Goal: Navigation & Orientation: Go to known website

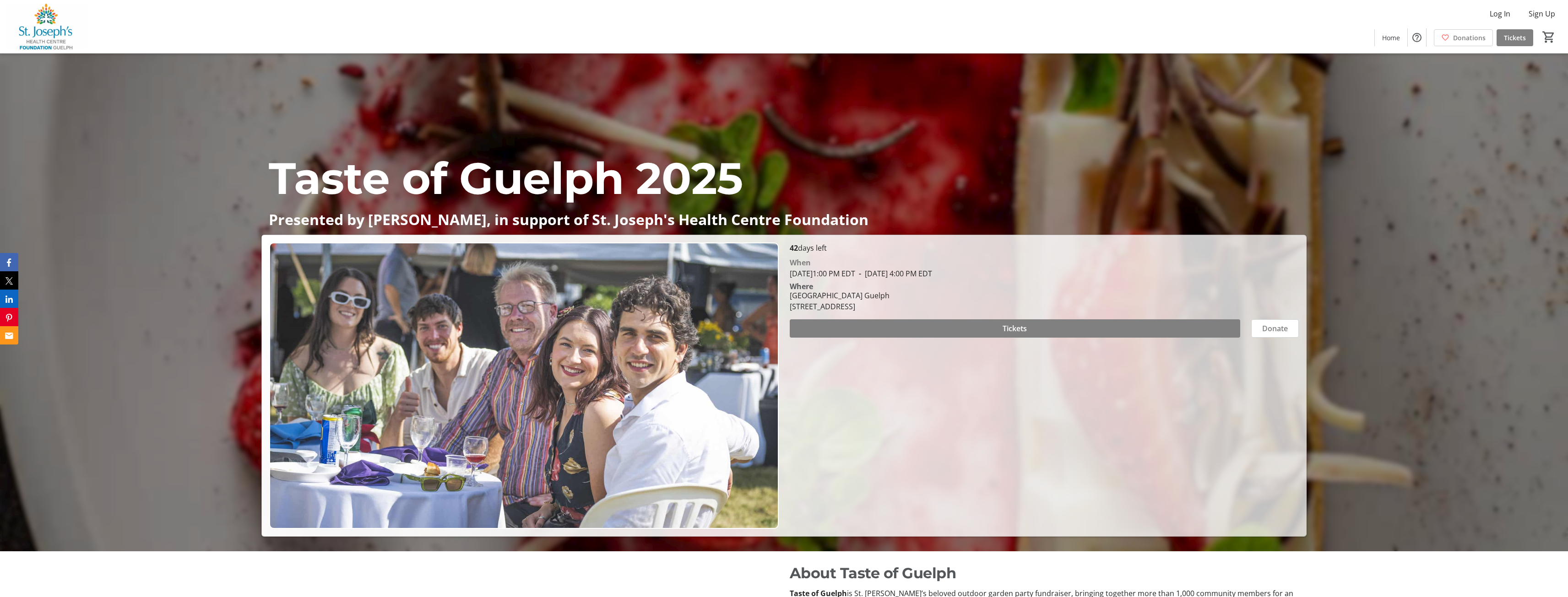
scroll to position [92, 0]
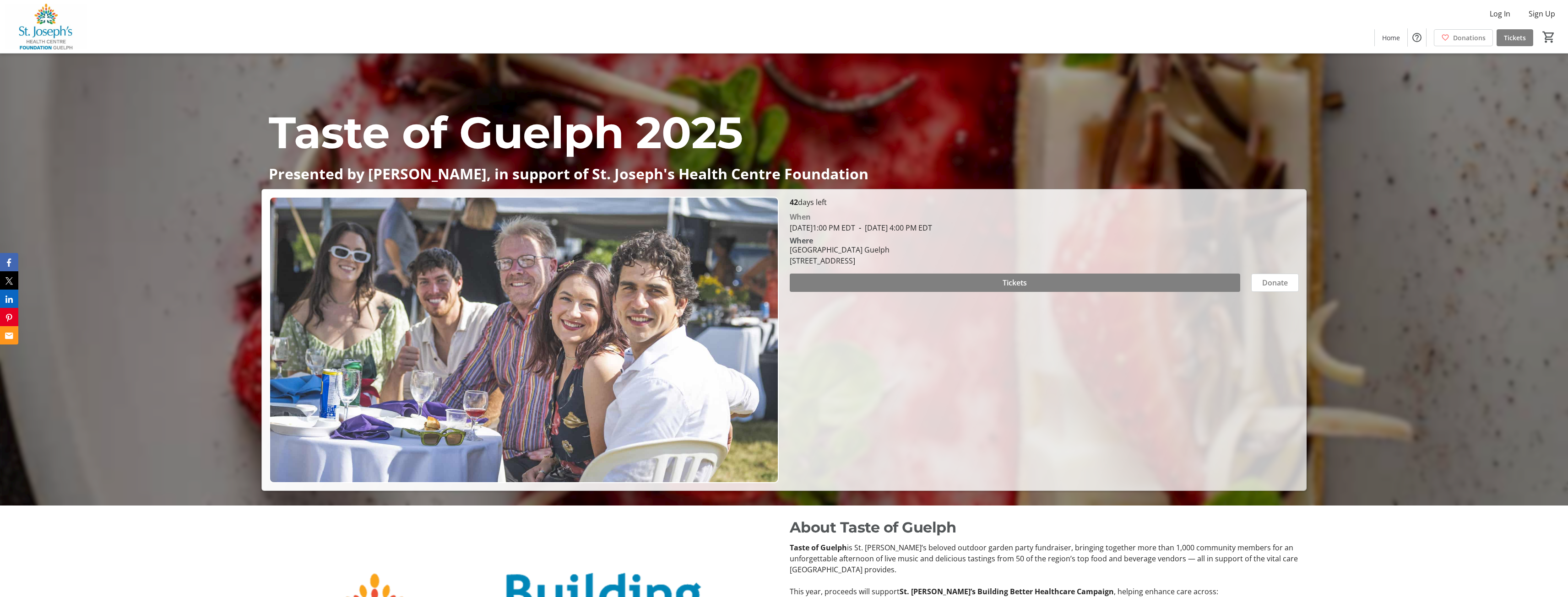
drag, startPoint x: 789, startPoint y: 249, endPoint x: 943, endPoint y: 262, distance: 154.5
click at [895, 262] on div "[GEOGRAPHIC_DATA] Guelph [STREET_ADDRESS]" at bounding box center [839, 255] width 111 height 22
copy div "[GEOGRAPHIC_DATA] Guelph [STREET_ADDRESS]"
click at [852, 333] on div "42 days left [PERSON_NAME][DATE] 1:00 PM EDT - [DATE] 4:00 PM EDT Where [GEOGRA…" at bounding box center [1044, 340] width 520 height 287
click at [929, 284] on span at bounding box center [1015, 283] width 451 height 22
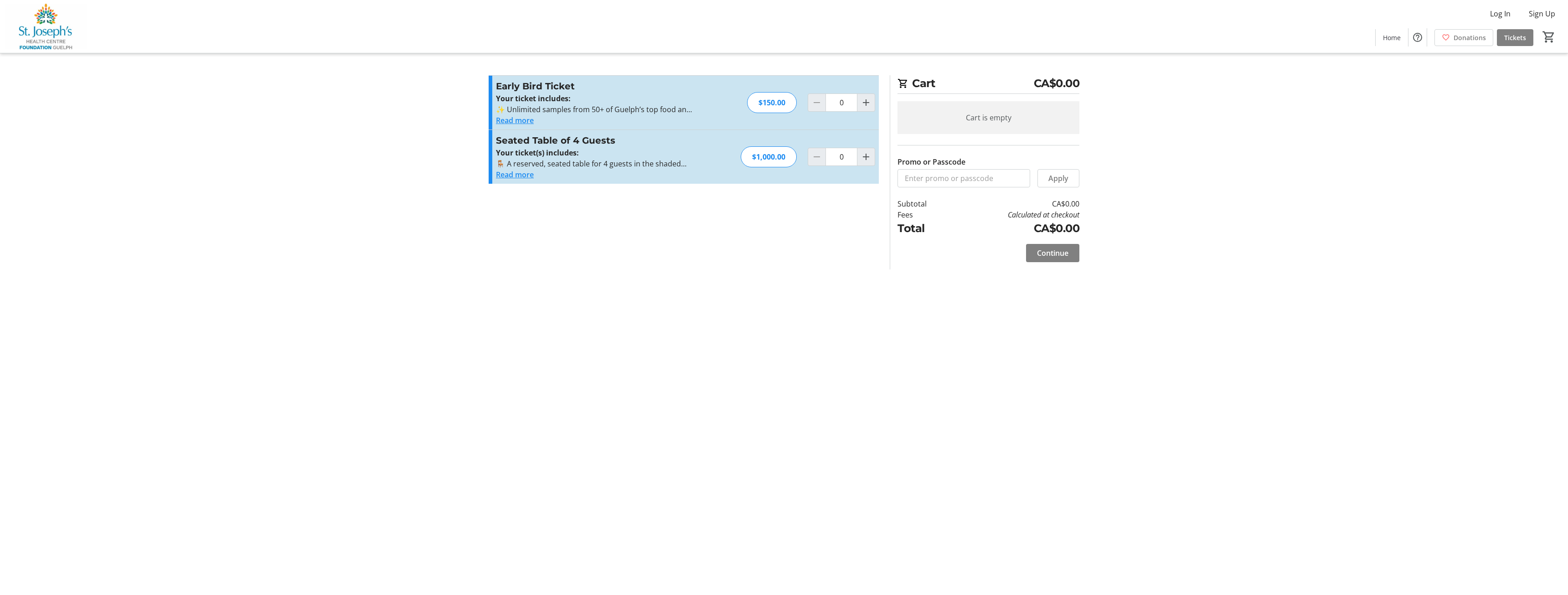
click at [527, 120] on button "Read more" at bounding box center [515, 121] width 38 height 11
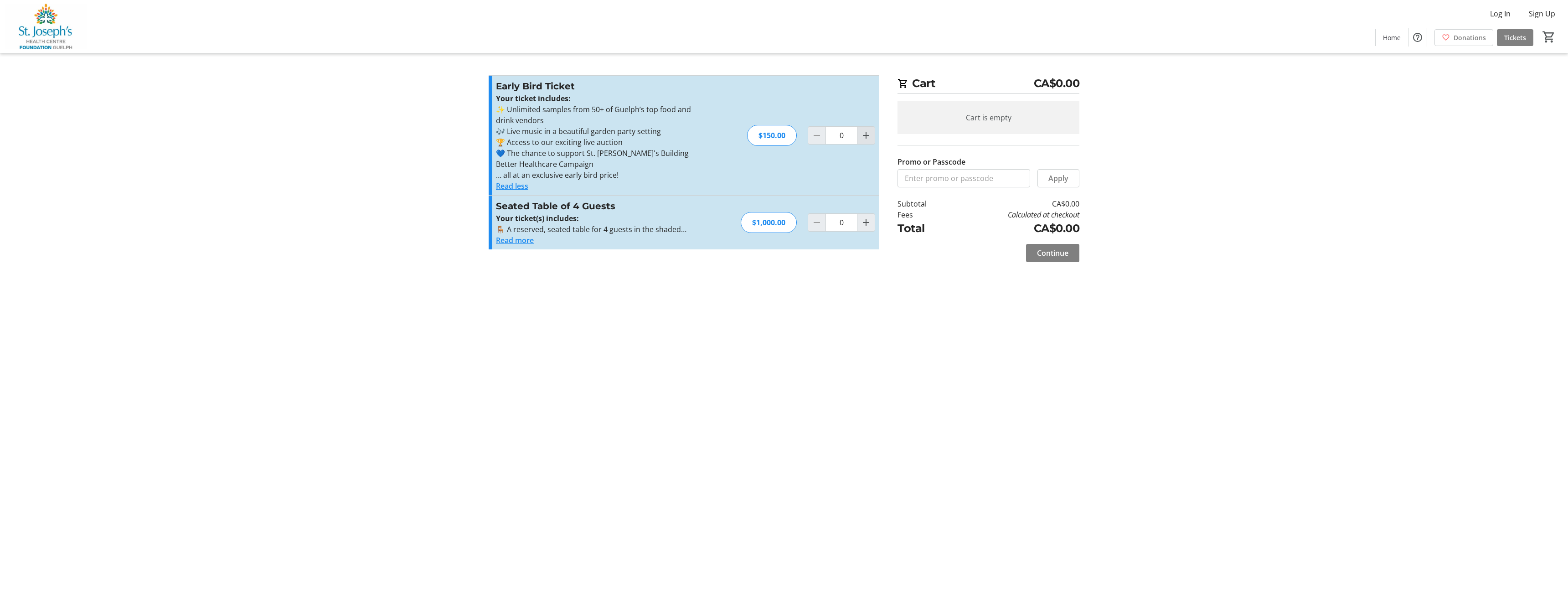
click at [862, 138] on mat-icon "Increment by one" at bounding box center [866, 135] width 11 height 11
type input "2"
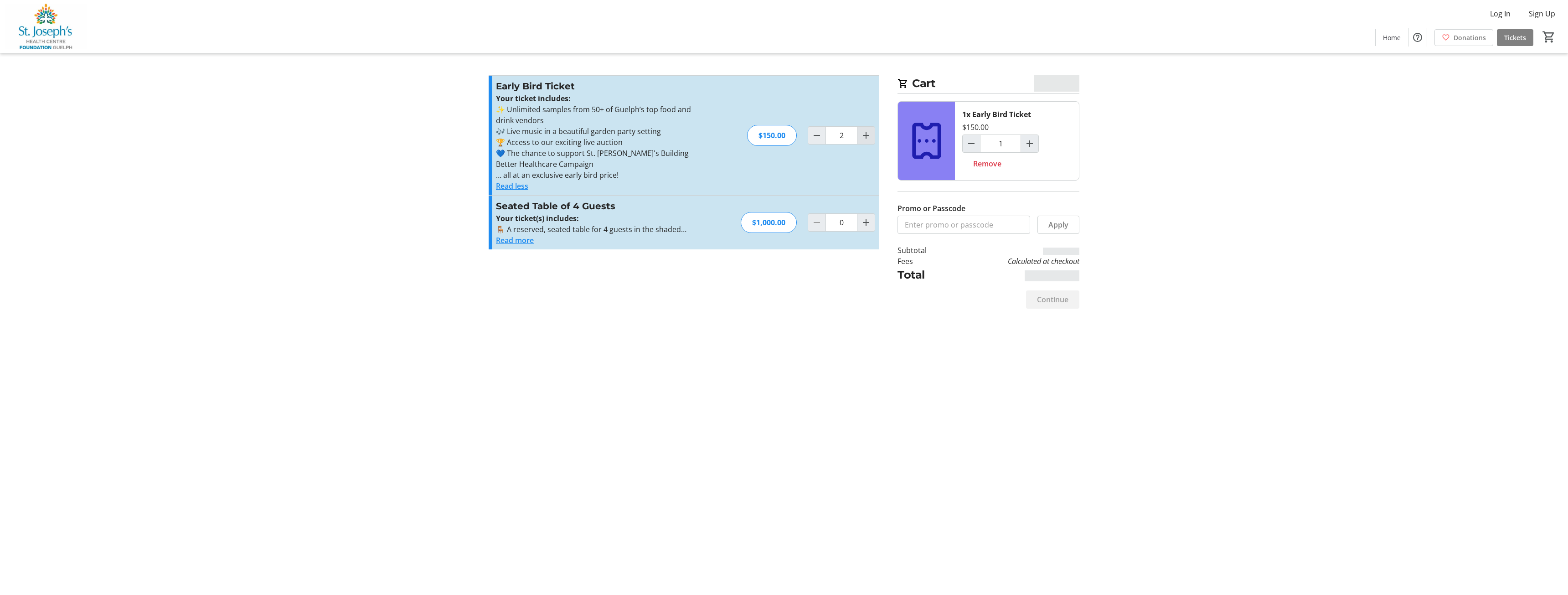
type input "2"
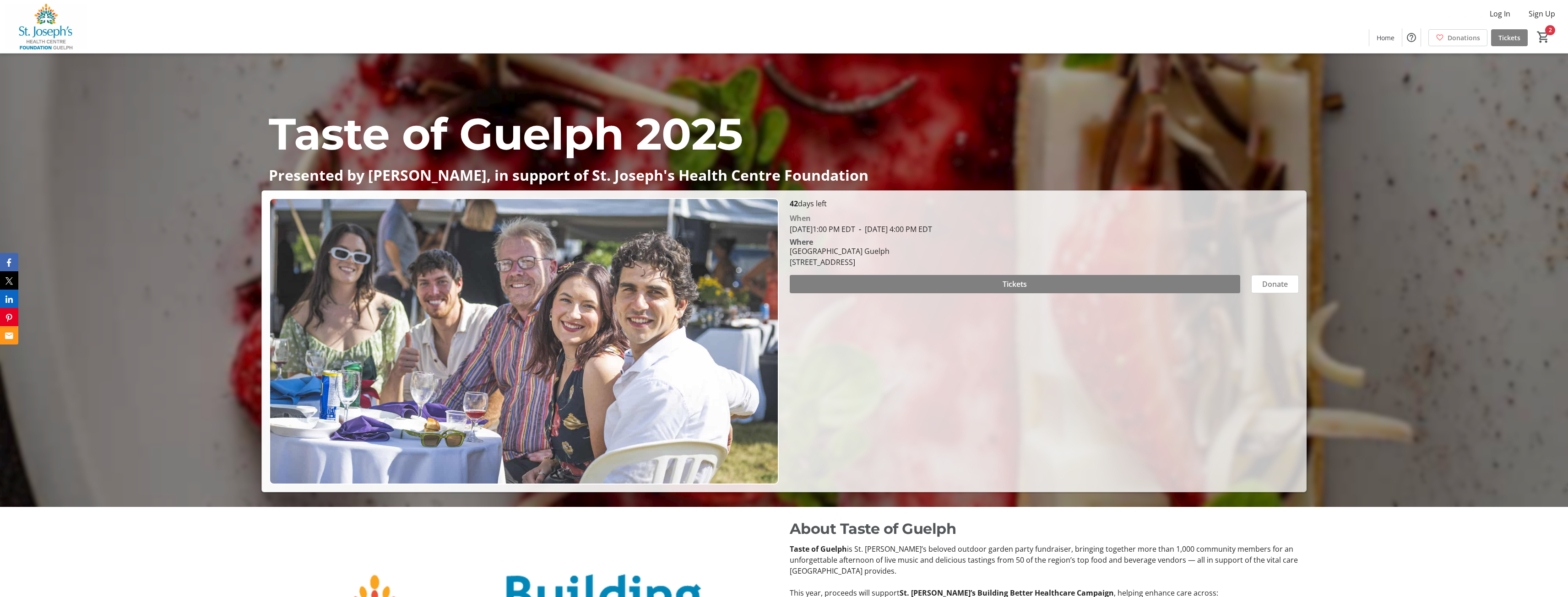
scroll to position [92, 0]
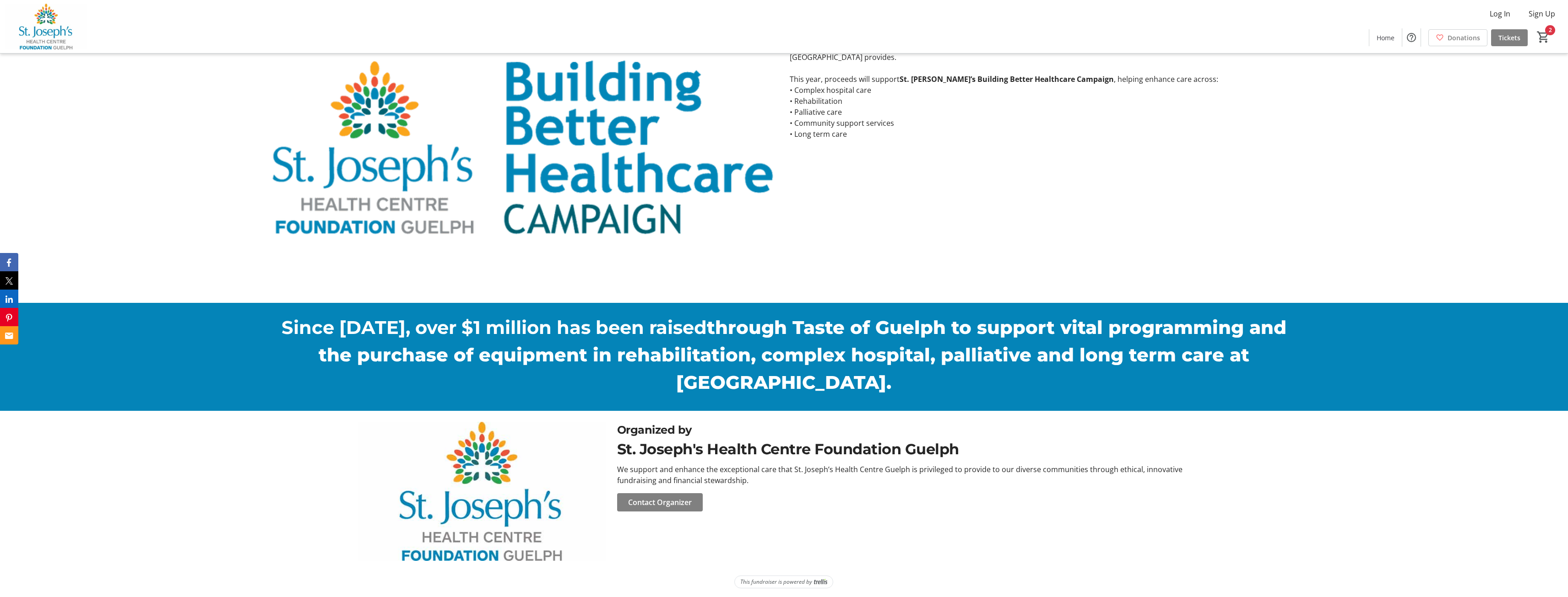
scroll to position [606, 0]
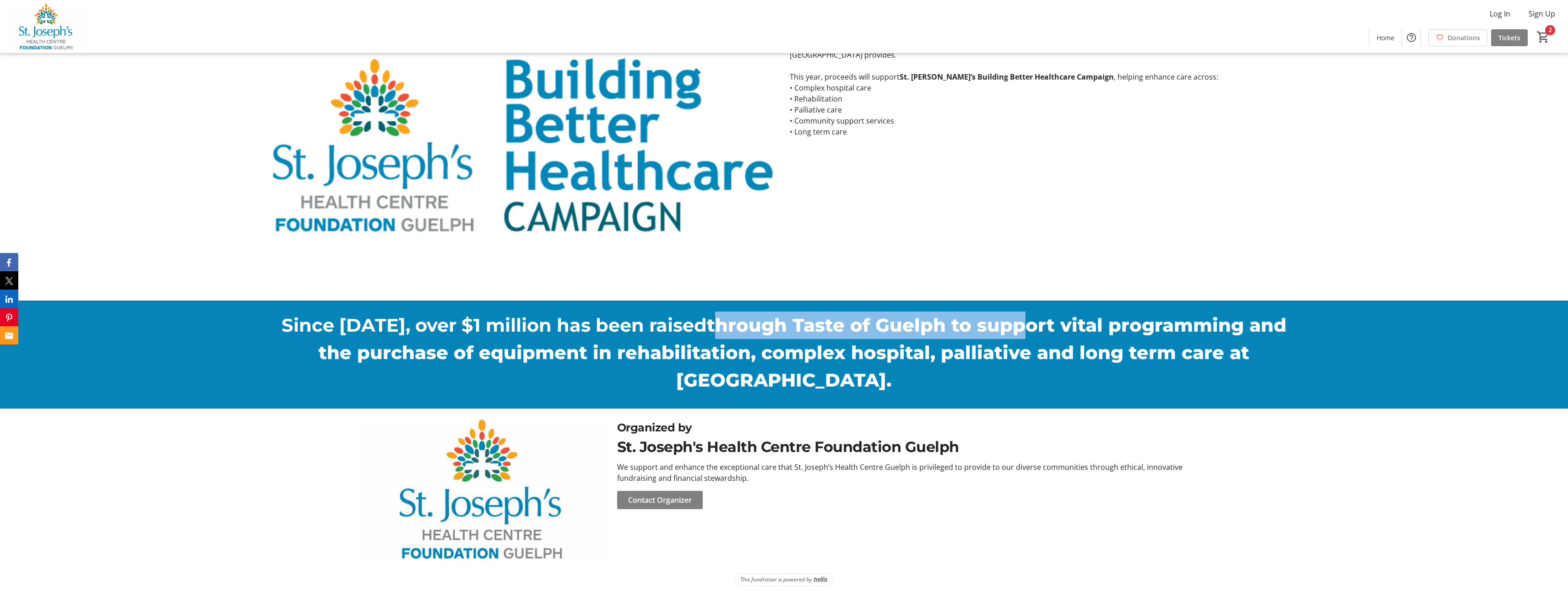
drag, startPoint x: 690, startPoint y: 319, endPoint x: 994, endPoint y: 324, distance: 304.0
click at [994, 324] on strong "through Taste of Guelph to support vital programming and the purchase of equipm…" at bounding box center [802, 353] width 968 height 78
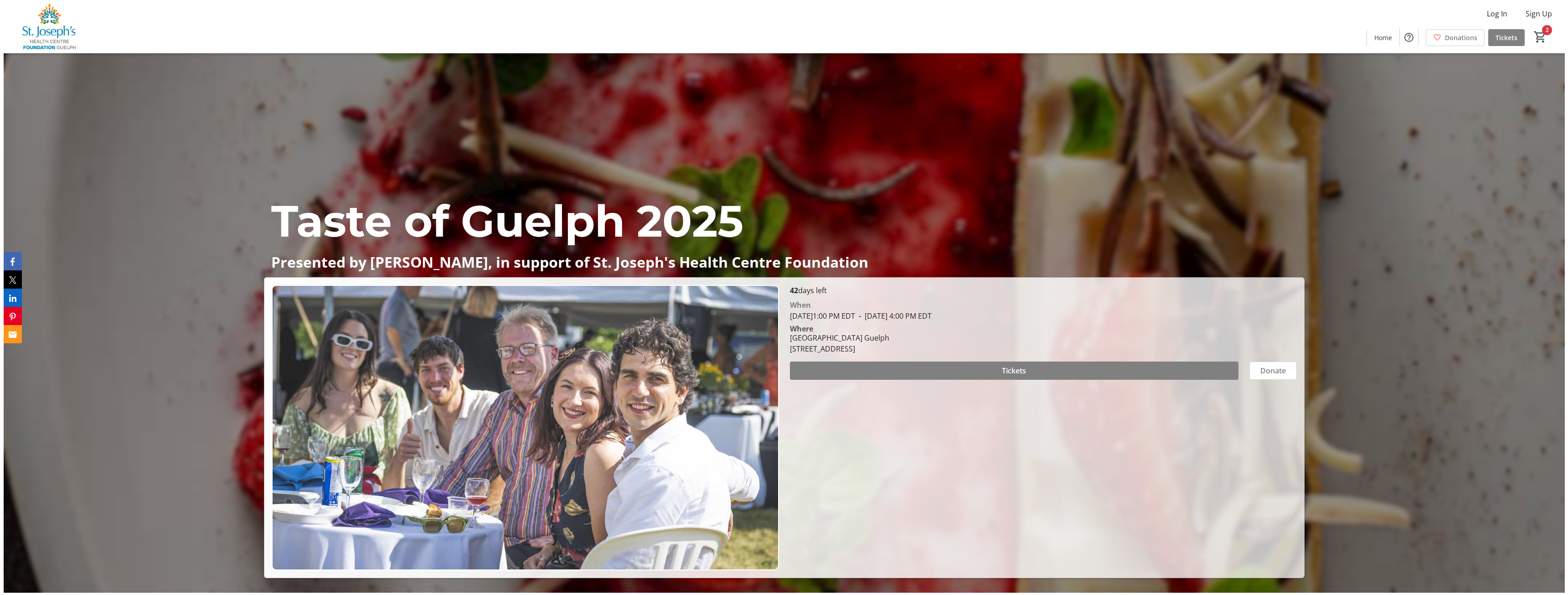
scroll to position [0, 0]
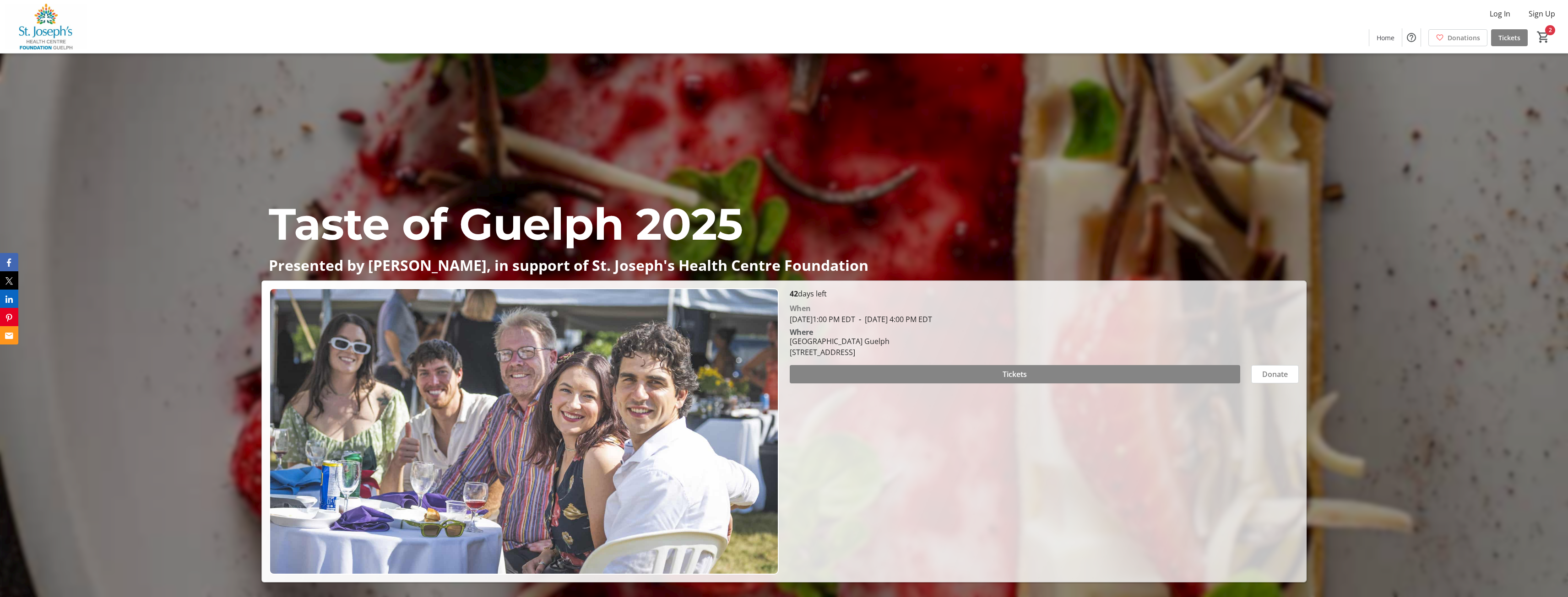
click at [1140, 375] on span at bounding box center [1015, 375] width 451 height 22
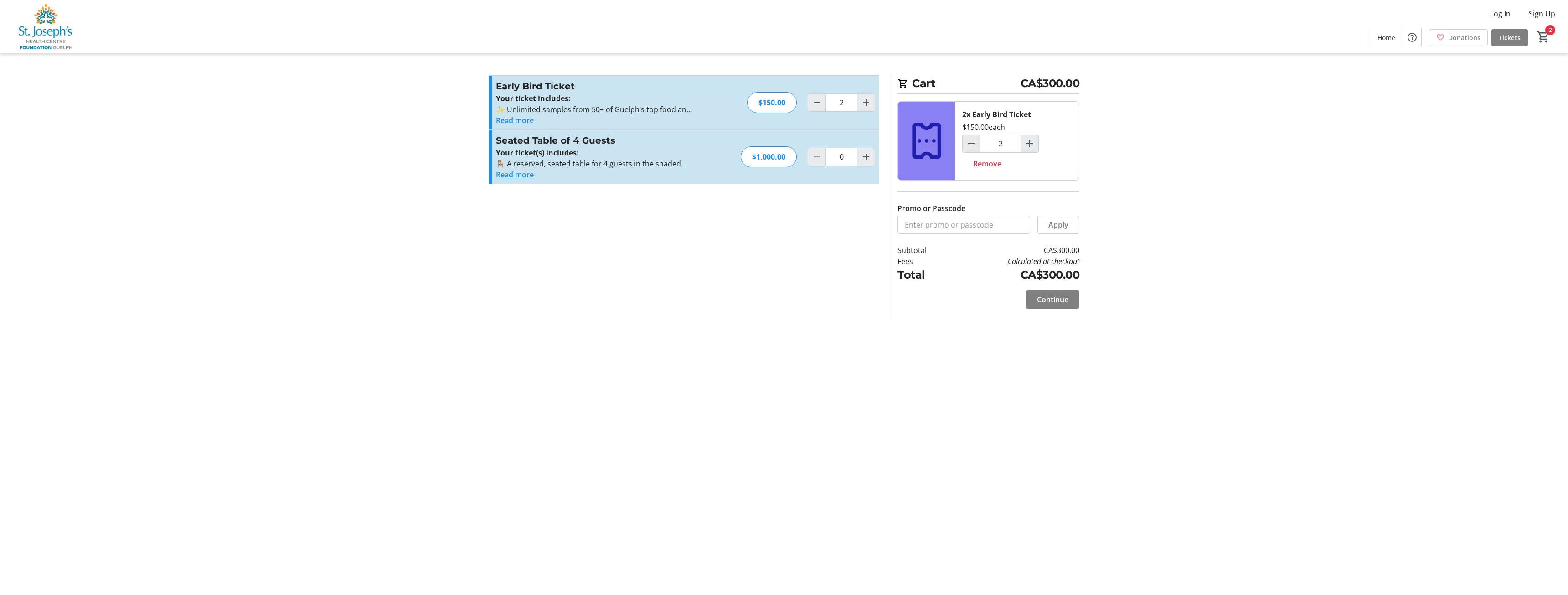
click at [961, 144] on div "2x Early Bird Ticket $150.00 each 2 Remove" at bounding box center [1017, 141] width 124 height 79
click at [969, 143] on mat-icon "Decrement by one" at bounding box center [971, 144] width 11 height 11
type input "1"
click at [1054, 298] on span "Continue" at bounding box center [1053, 300] width 32 height 11
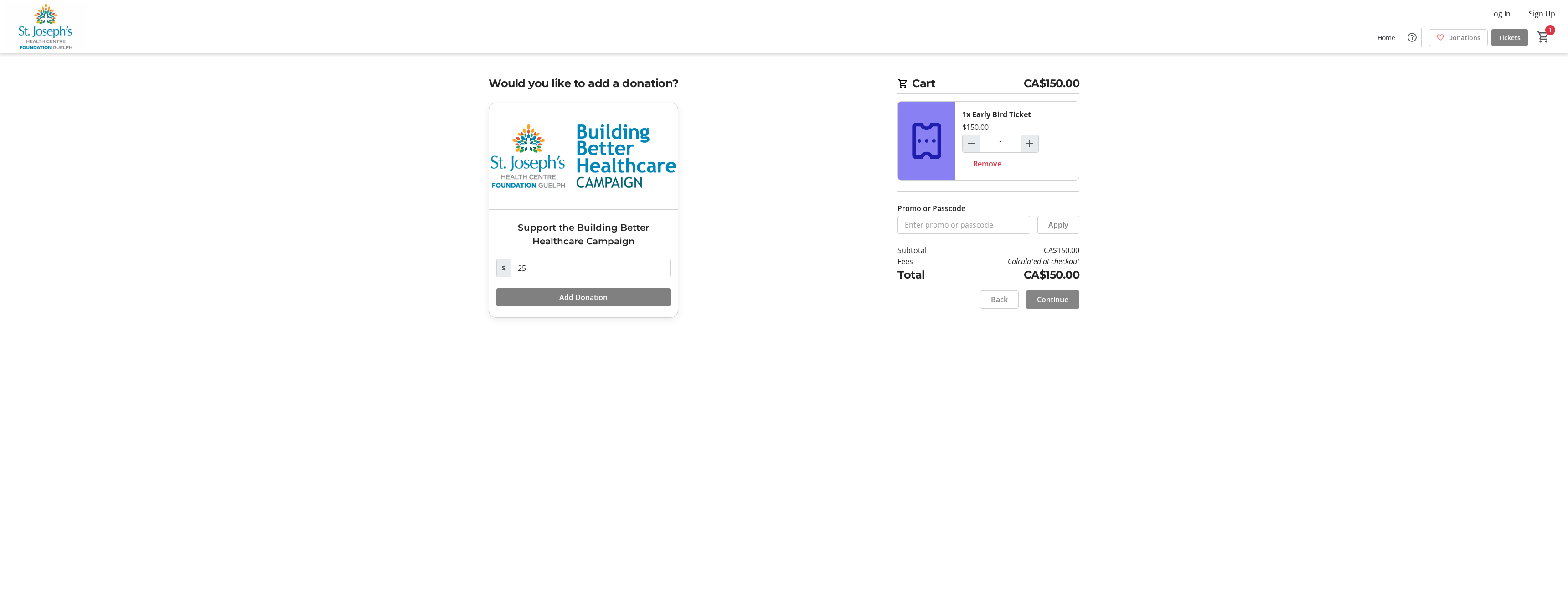
click at [1057, 299] on span "Continue" at bounding box center [1053, 300] width 32 height 11
select select "CA"
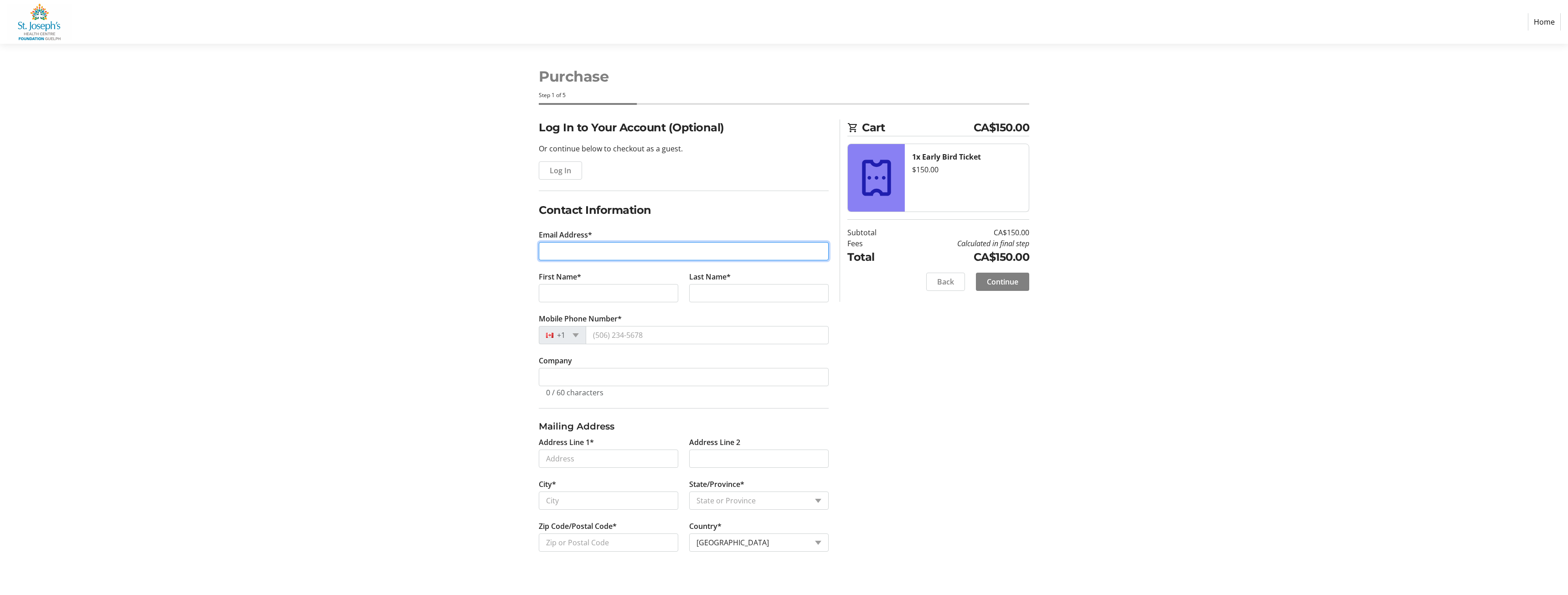
click at [567, 249] on input "Email Address*" at bounding box center [684, 252] width 290 height 18
type input "charlesmichael@gmail.com"
type input "Charles"
type input "Michael"
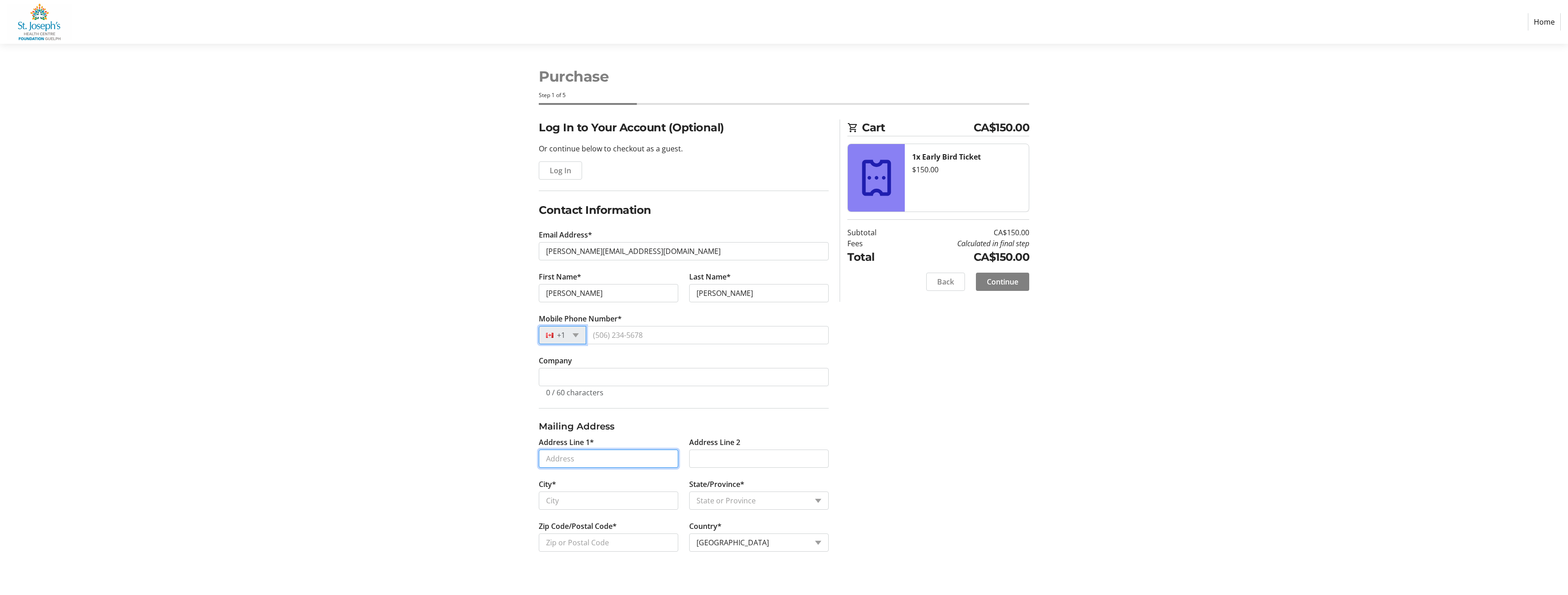
click at [565, 462] on input "Address Line 1*" at bounding box center [608, 459] width 139 height 18
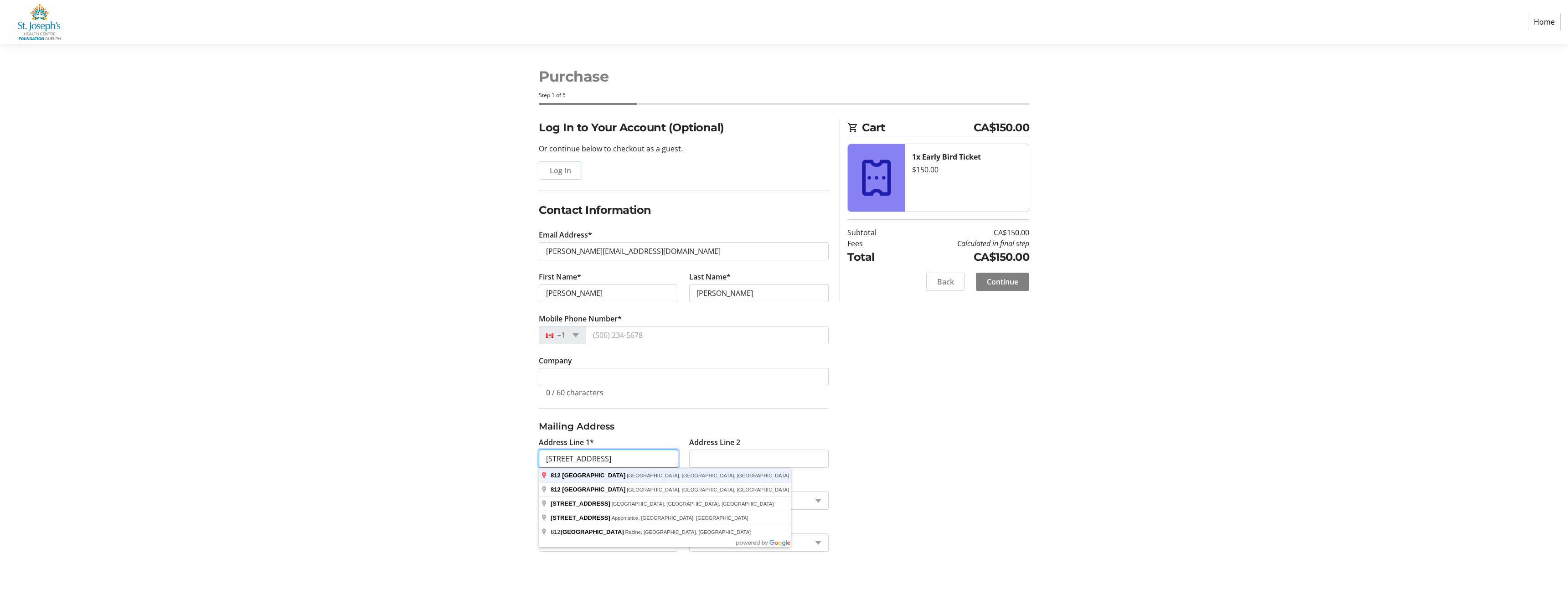
type input "812 Cedar Bend Place"
type input "Waterloo"
select select "ON"
type input "N2V 2R7"
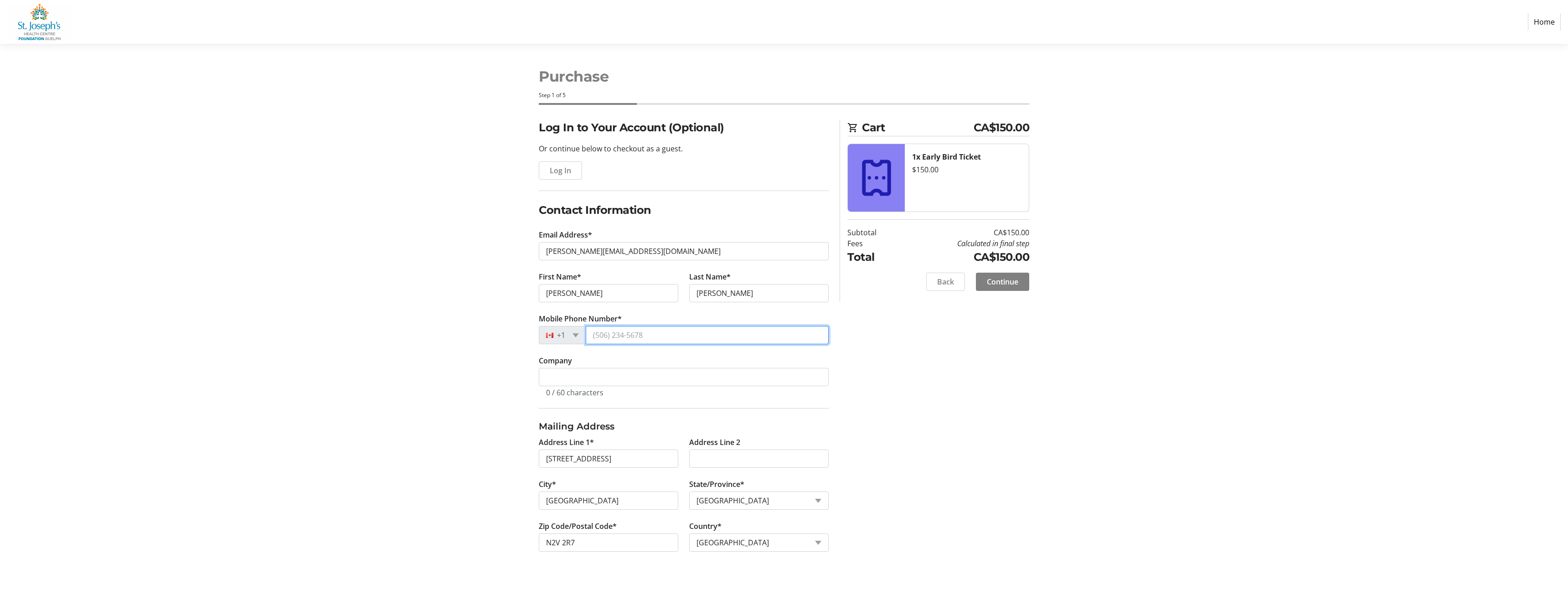
click at [625, 331] on input "Mobile Phone Number*" at bounding box center [707, 335] width 243 height 18
type input "(519) 572-7963"
click at [1003, 281] on span "Continue" at bounding box center [1003, 282] width 32 height 11
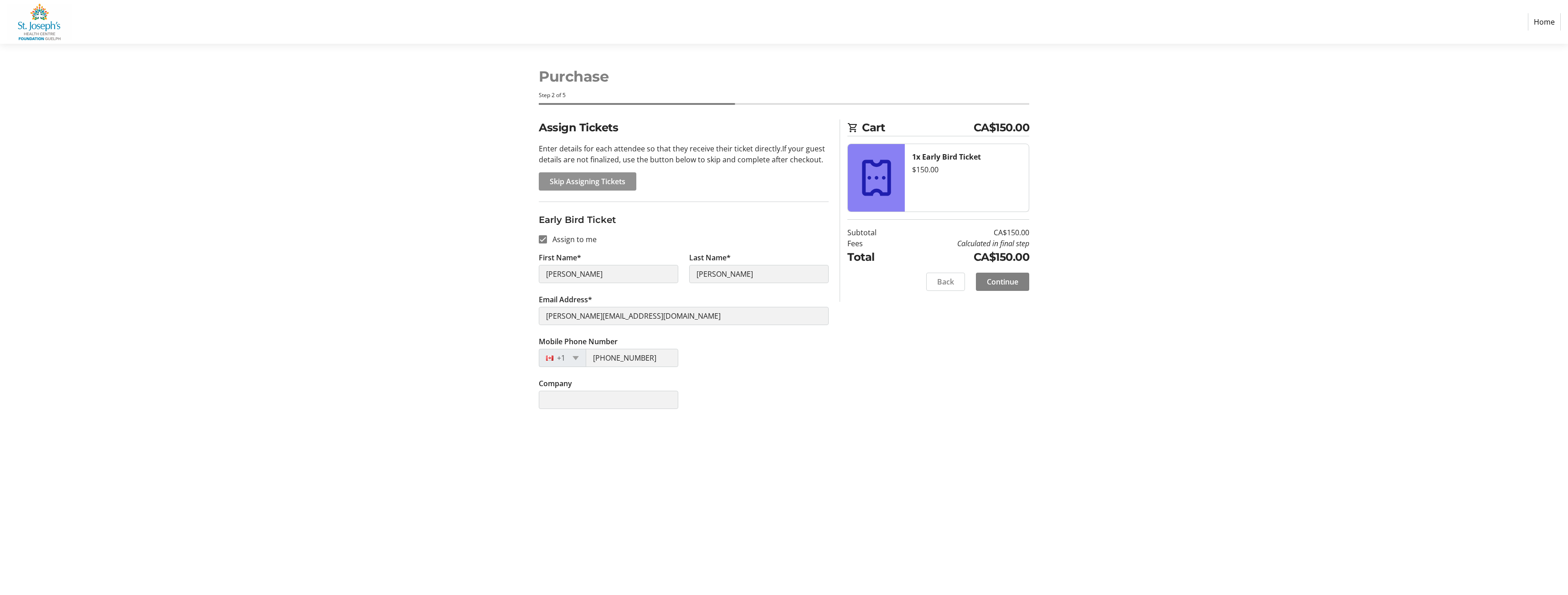
click at [575, 180] on span "Skip Assigning Tickets" at bounding box center [587, 181] width 75 height 11
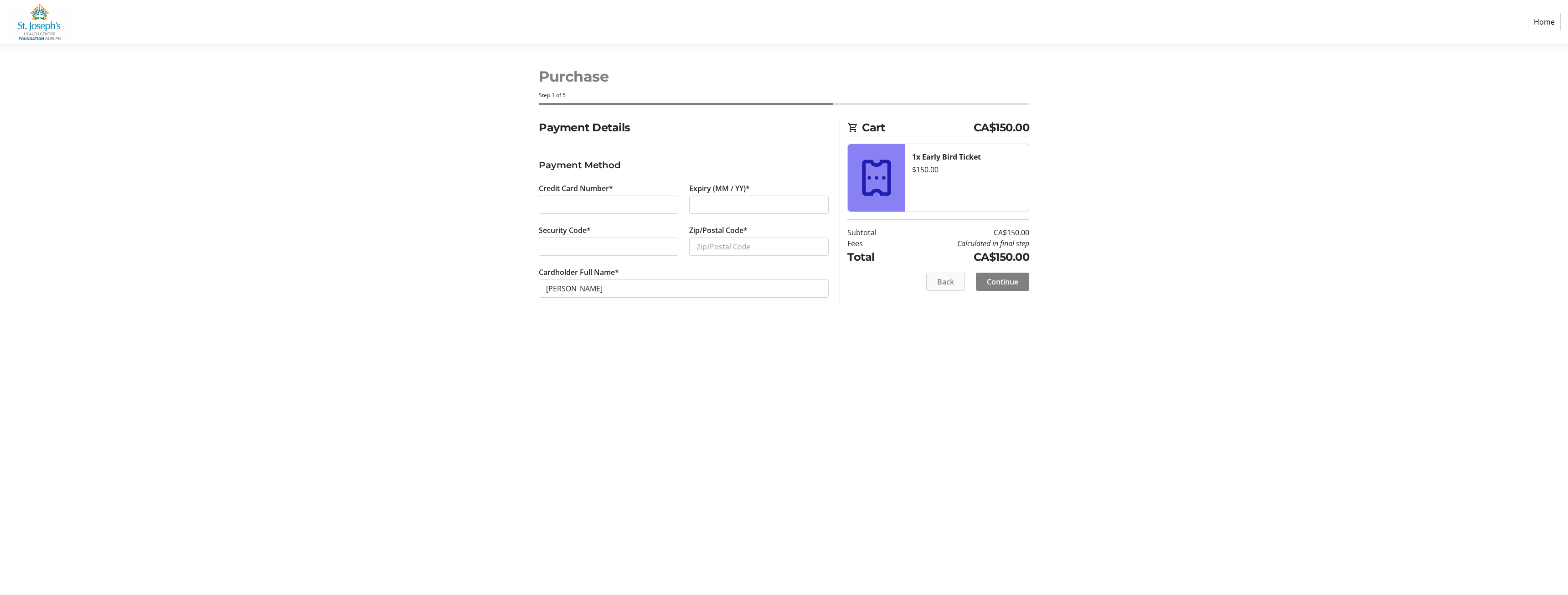
click at [941, 281] on span "Back" at bounding box center [946, 282] width 17 height 11
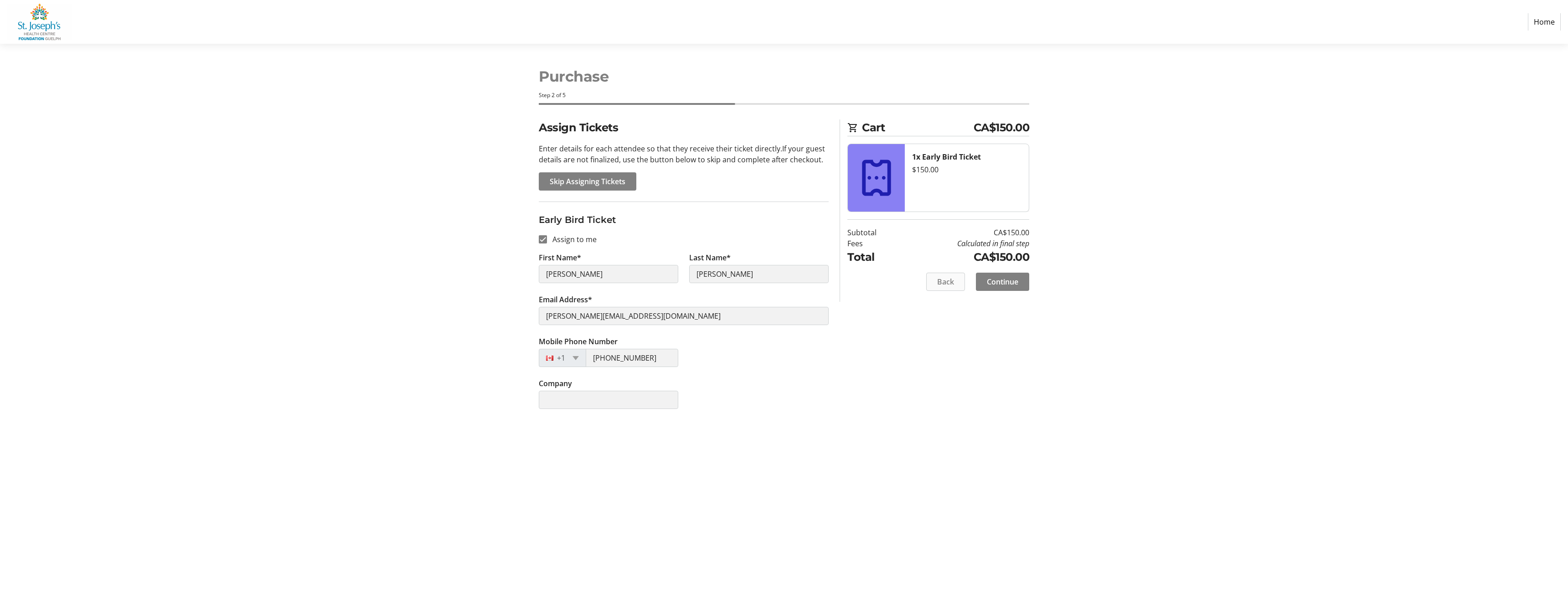
click at [941, 281] on span "Back" at bounding box center [946, 282] width 17 height 11
select select "ON"
select select "CA"
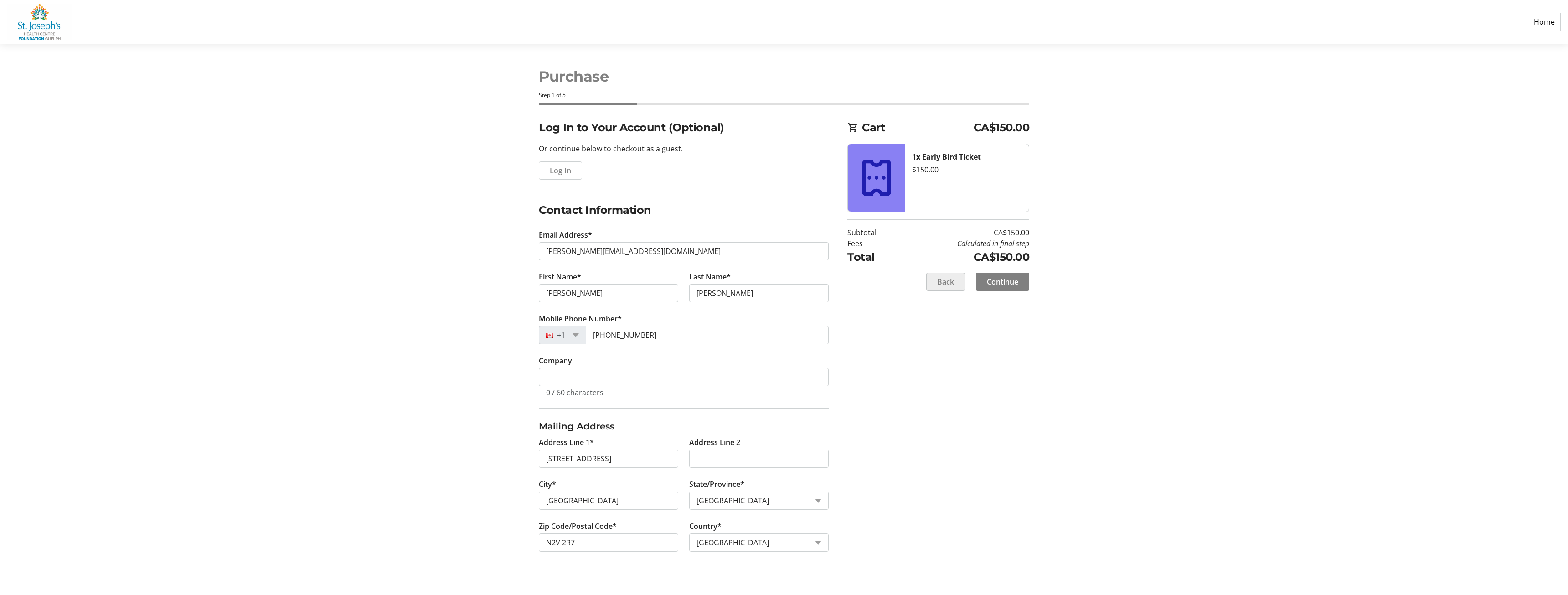
click at [941, 281] on span "Back" at bounding box center [946, 282] width 17 height 11
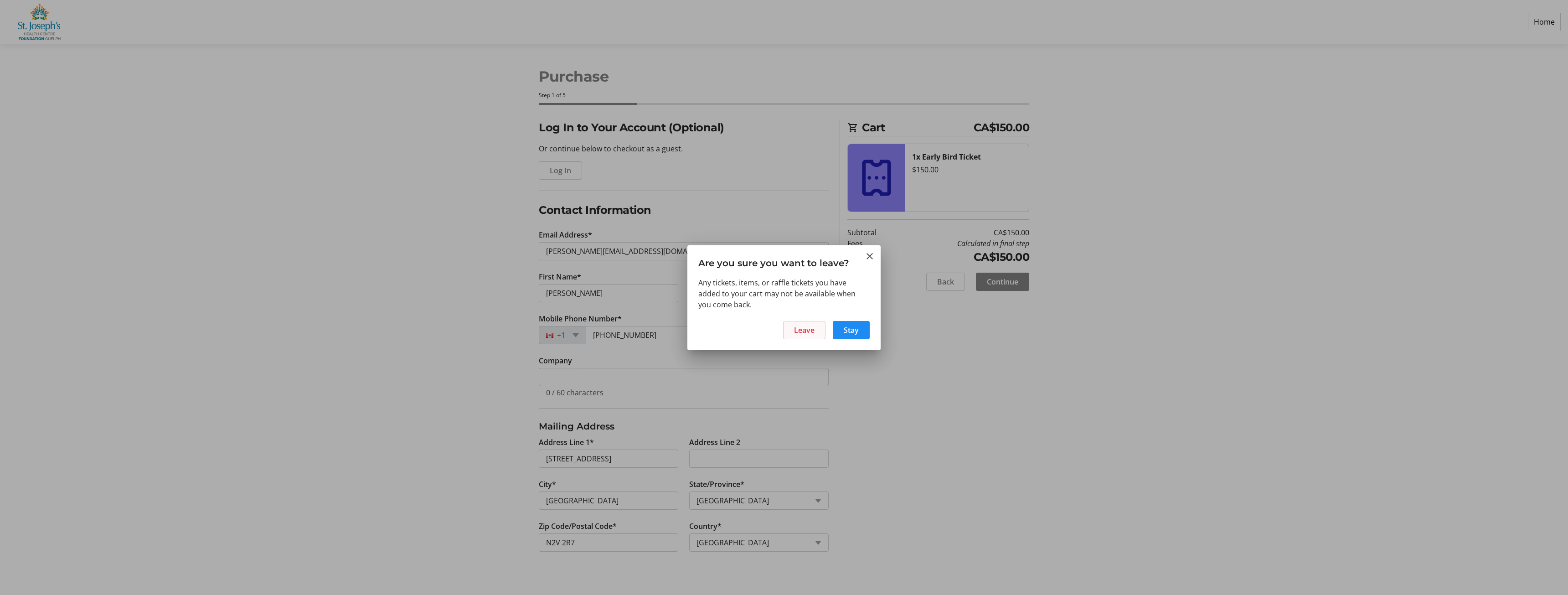
click at [809, 334] on span "Leave" at bounding box center [804, 330] width 21 height 11
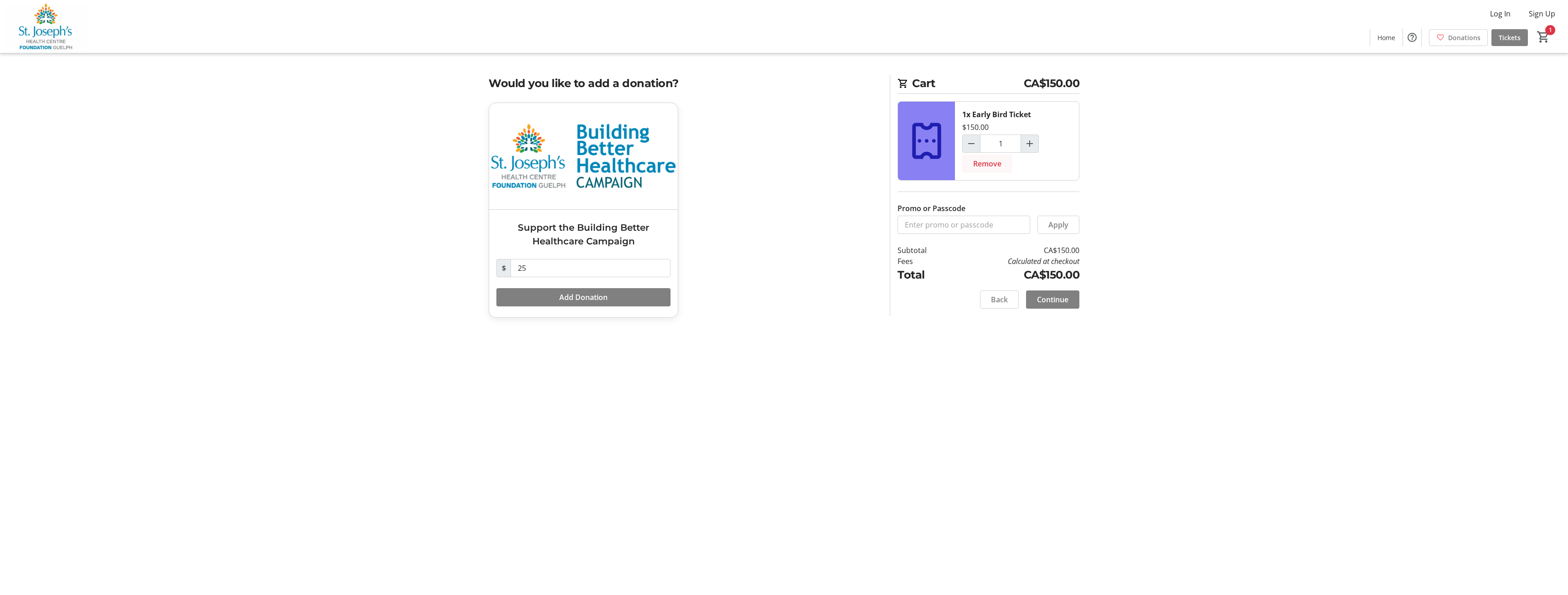
click at [981, 162] on span "Remove" at bounding box center [987, 164] width 28 height 11
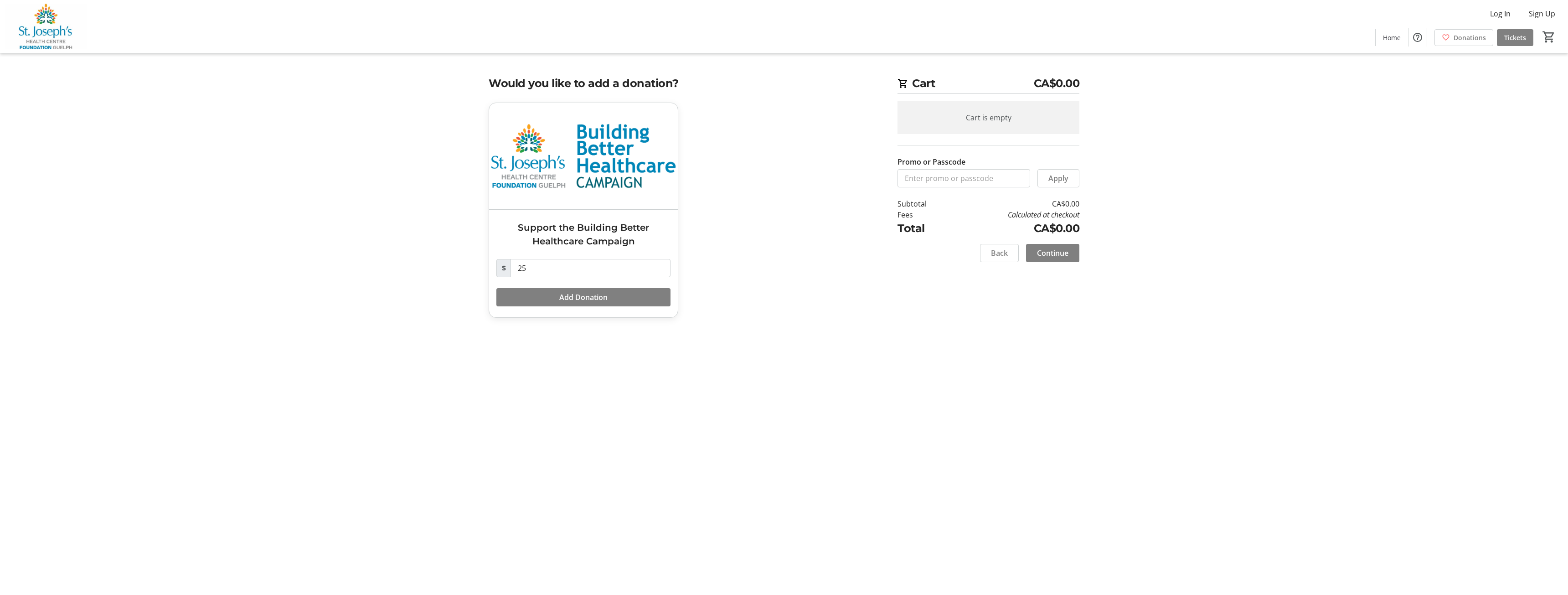
click at [366, 188] on tr-checkout-feature-upsell-ui "Cart CA$0.00 Cart is empty Promo or Passcode Apply Subtotal CA$0.00 Fees Calcul…" at bounding box center [784, 297] width 1568 height 595
click at [988, 116] on div "Cart is empty" at bounding box center [988, 118] width 182 height 33
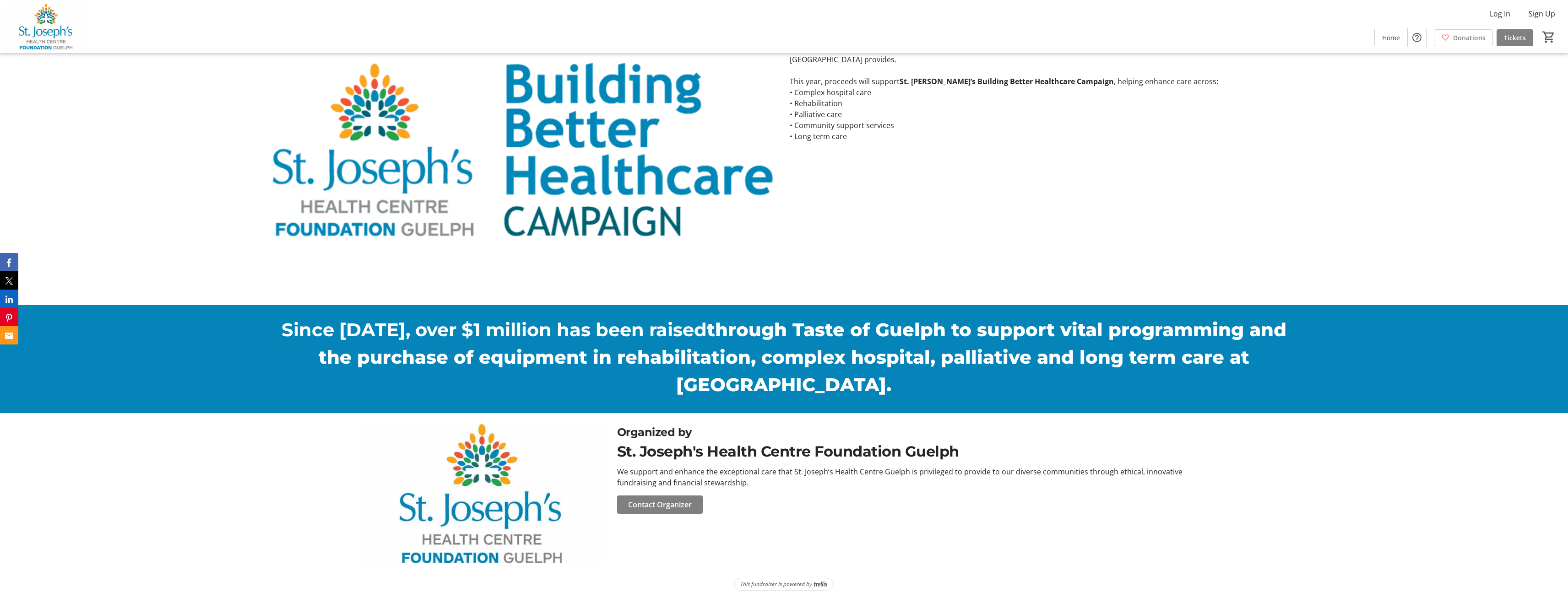
scroll to position [606, 0]
